Goal: Task Accomplishment & Management: Manage account settings

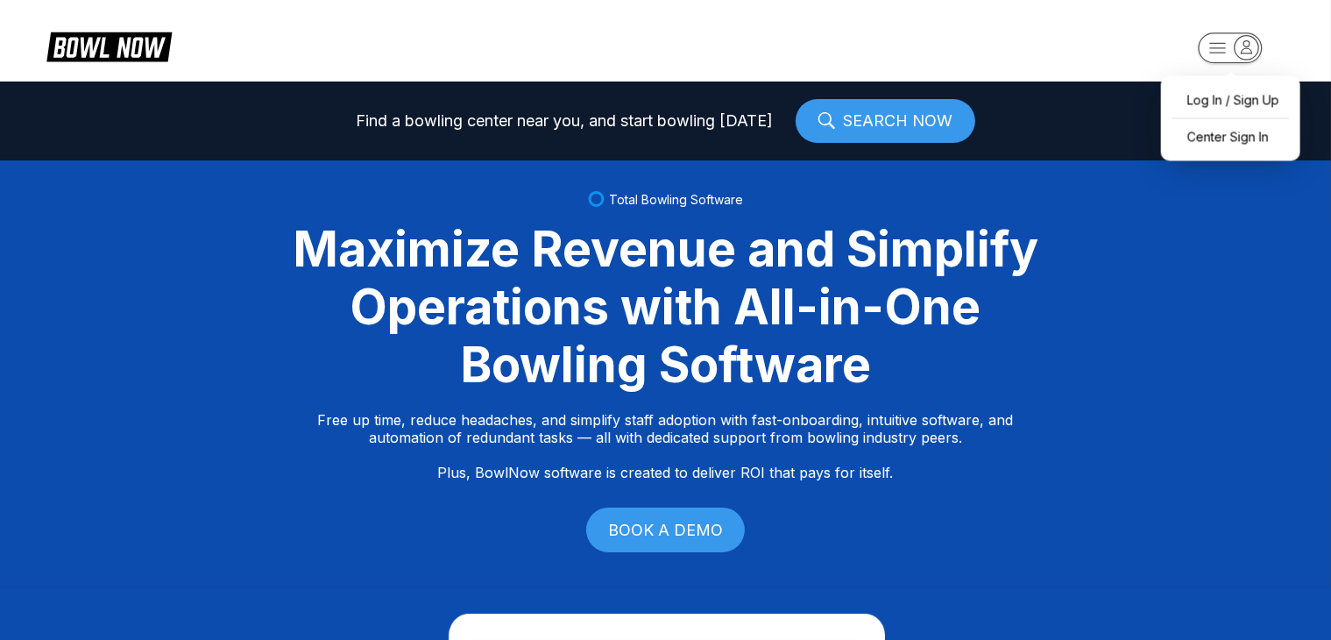
click at [1251, 43] on icon "button" at bounding box center [1247, 47] width 24 height 24
click at [1216, 94] on div "Log In / Sign Up" at bounding box center [1231, 99] width 122 height 31
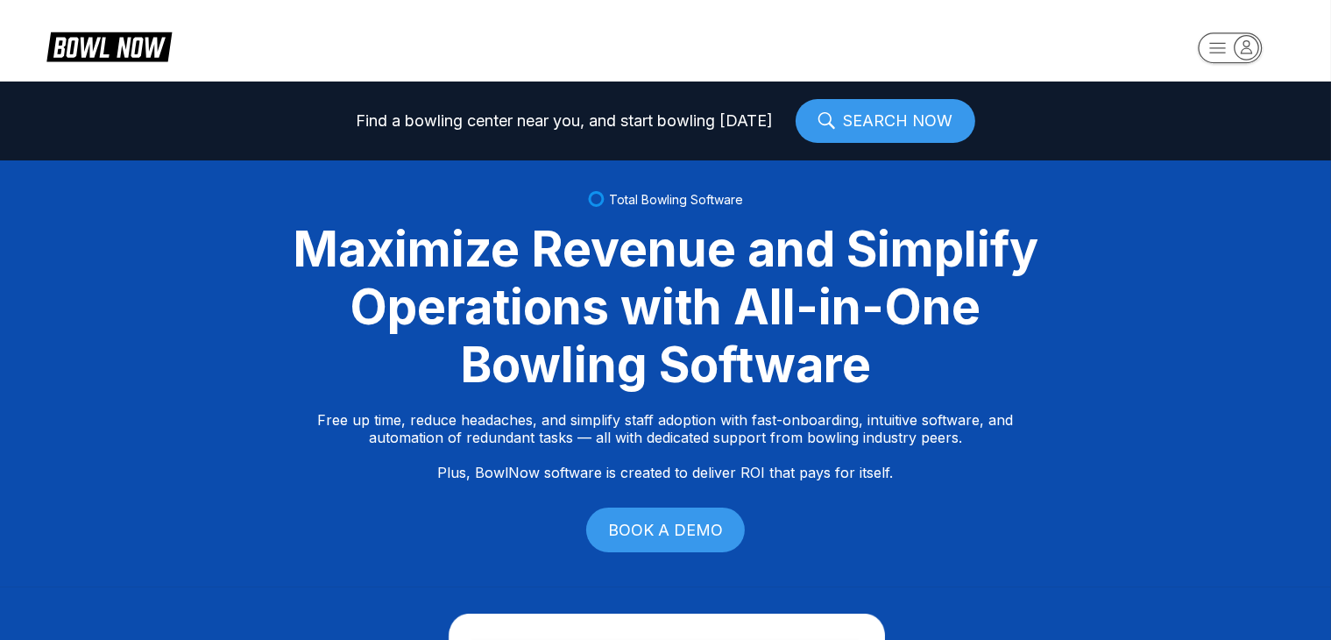
click at [1231, 75] on header at bounding box center [665, 41] width 1331 height 82
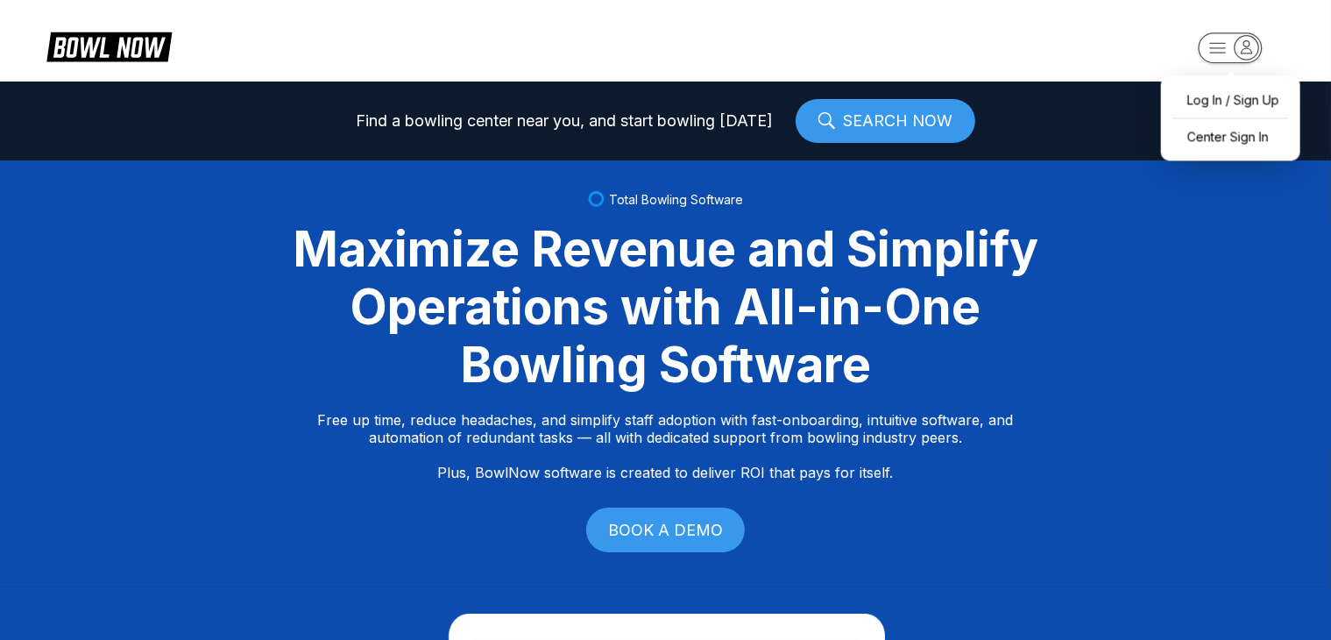
click at [1242, 51] on icon "button" at bounding box center [1247, 46] width 11 height 12
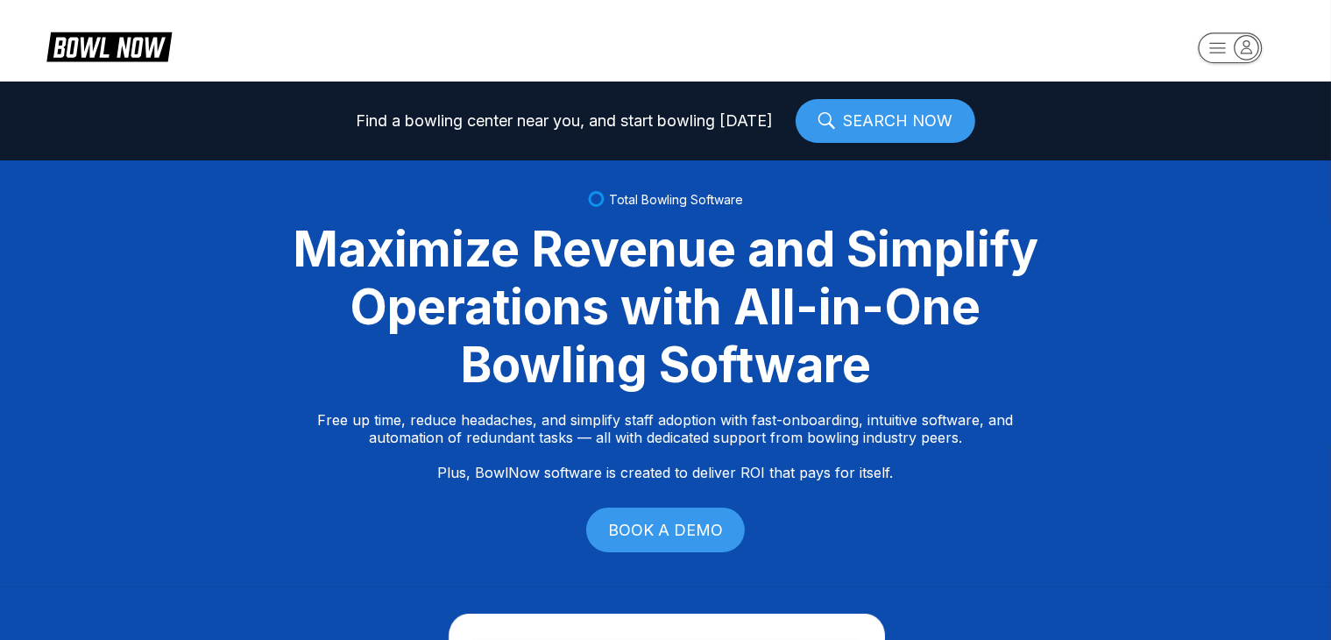
click at [1075, 65] on header at bounding box center [665, 41] width 1331 height 82
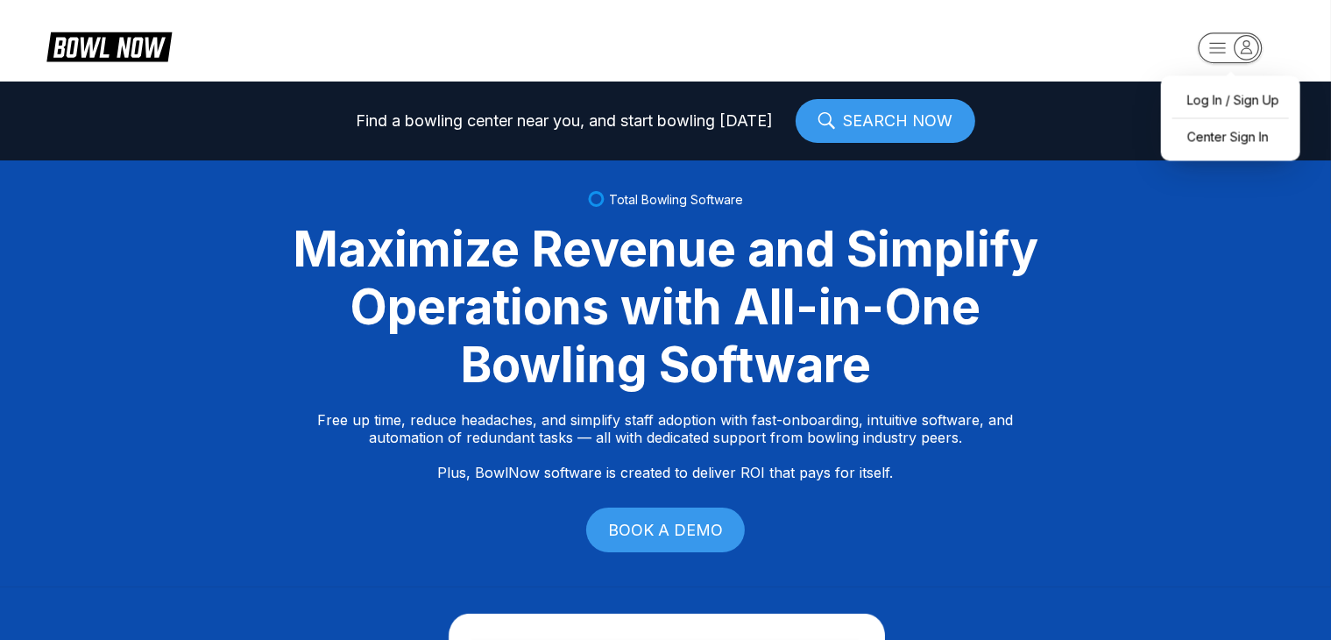
click at [1244, 44] on icon "button" at bounding box center [1247, 46] width 11 height 12
click at [1205, 151] on div "Center Sign In" at bounding box center [1231, 136] width 122 height 31
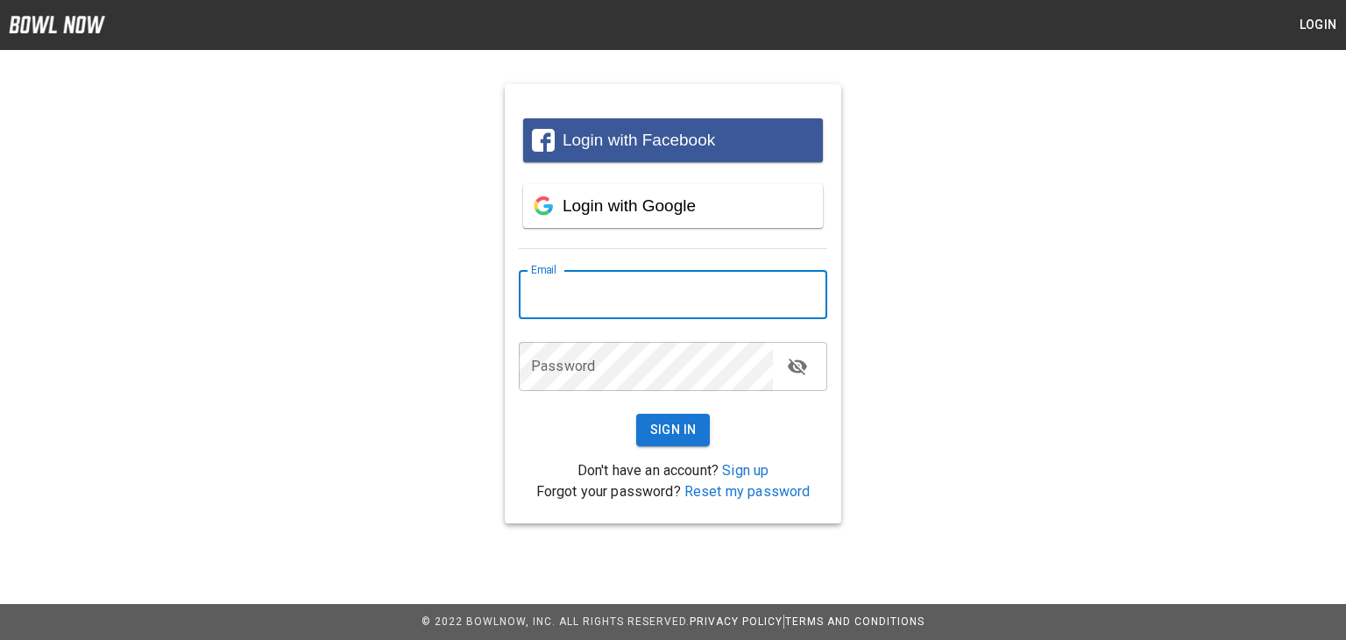
click at [665, 290] on input "email" at bounding box center [673, 294] width 309 height 49
type input "**********"
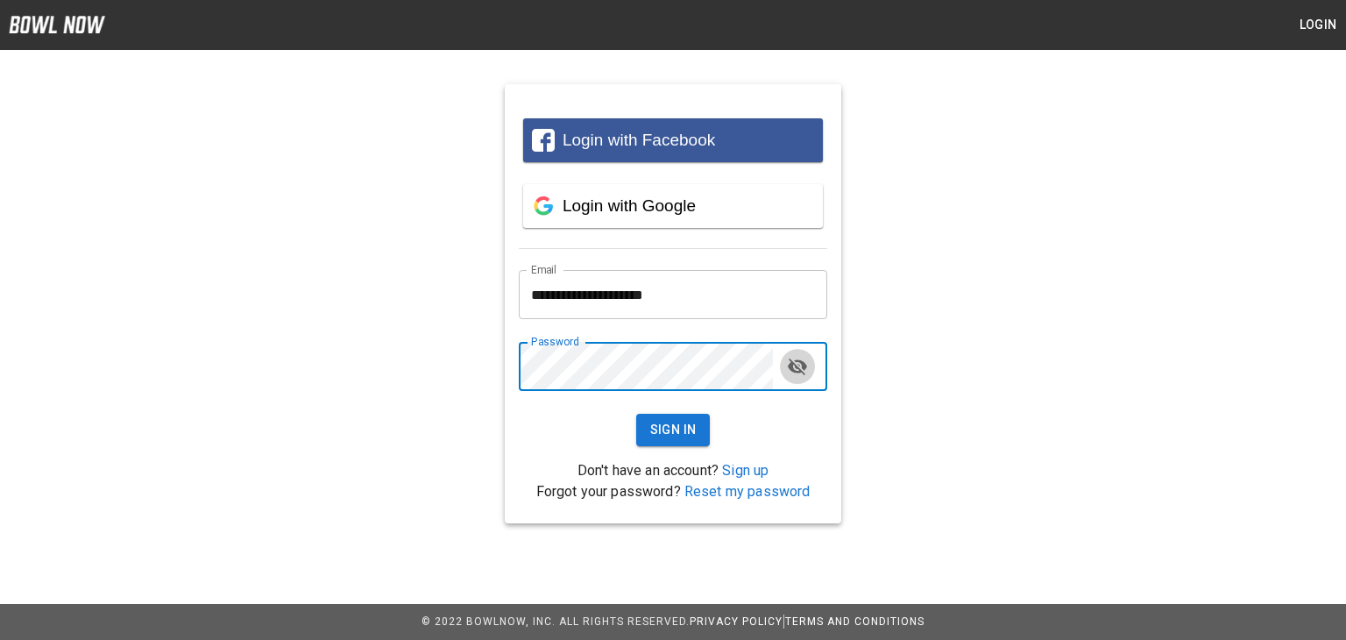
click at [806, 365] on icon "toggle password visibility" at bounding box center [797, 366] width 21 height 21
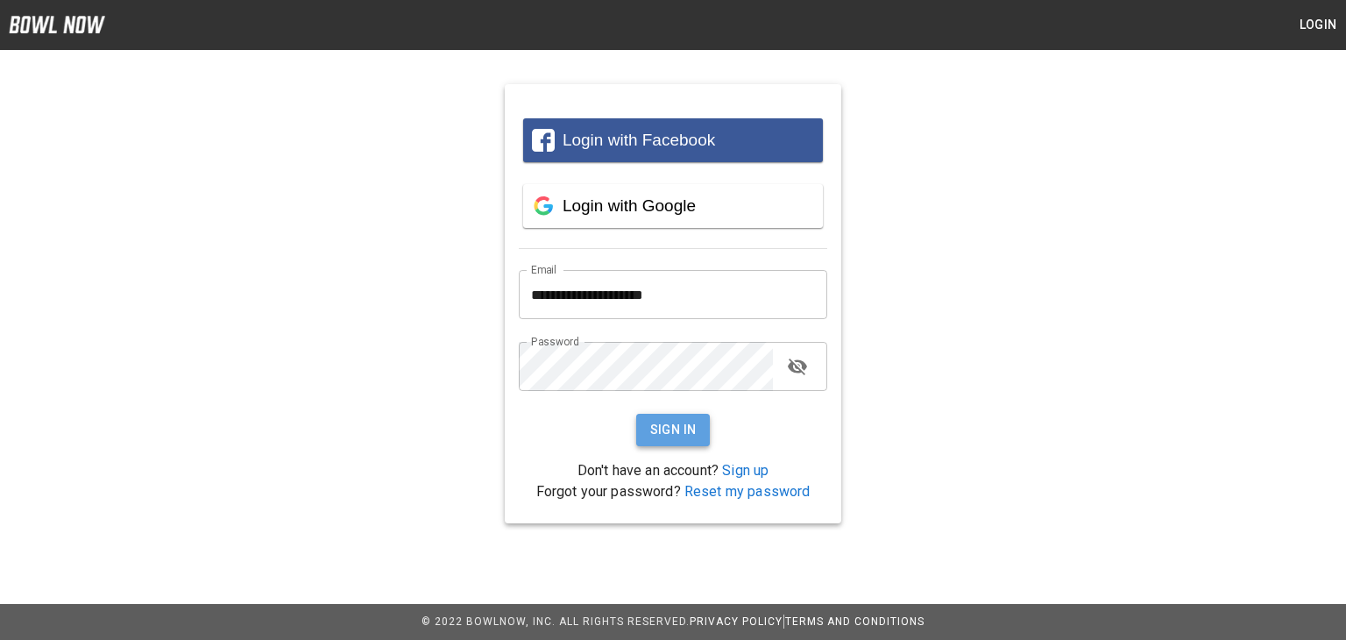
click at [688, 436] on button "Sign In" at bounding box center [673, 430] width 75 height 32
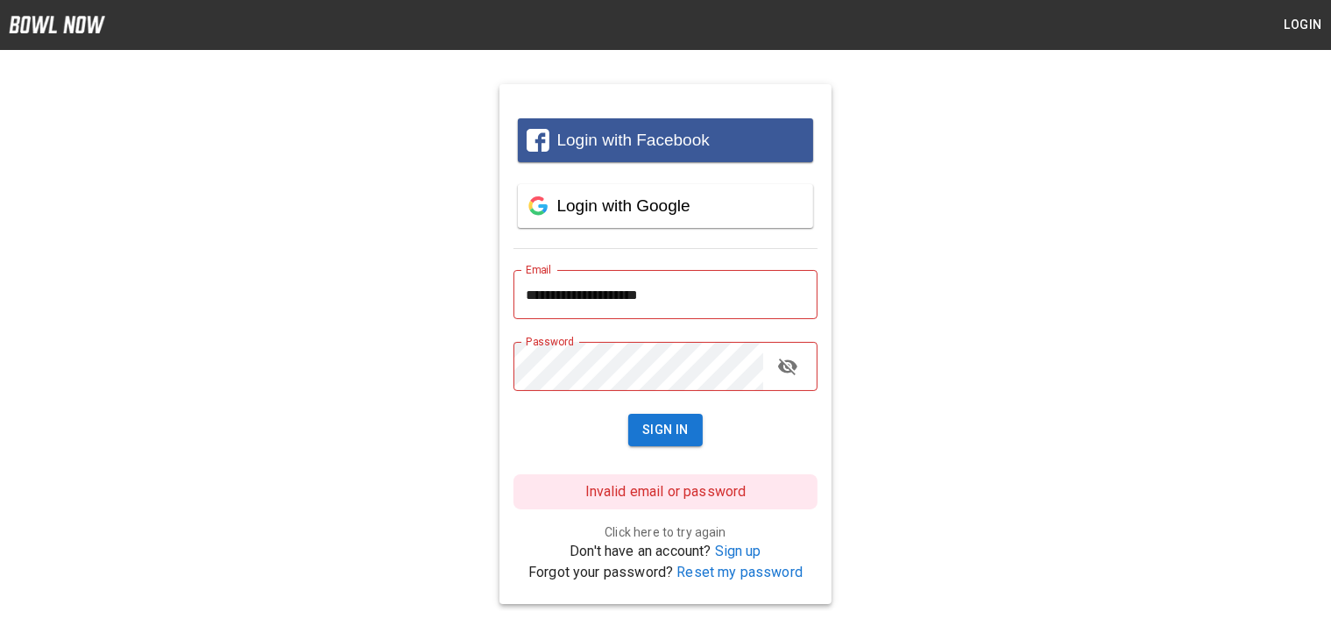
click at [849, 465] on div "**********" at bounding box center [665, 330] width 1331 height 548
